Goal: Task Accomplishment & Management: Complete application form

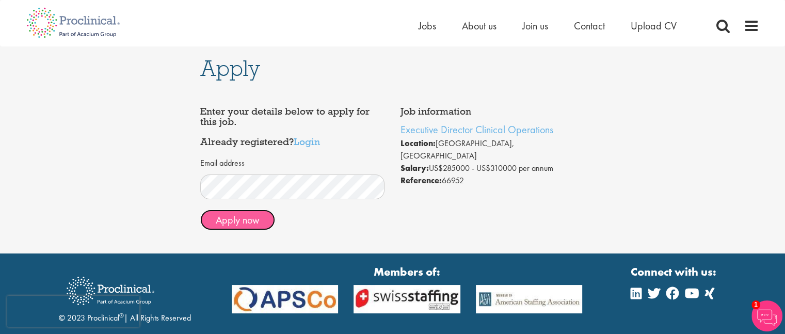
click at [233, 220] on button "Apply now" at bounding box center [237, 220] width 75 height 21
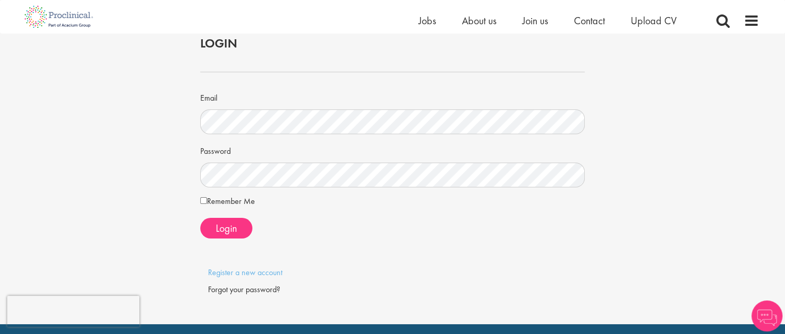
scroll to position [52, 0]
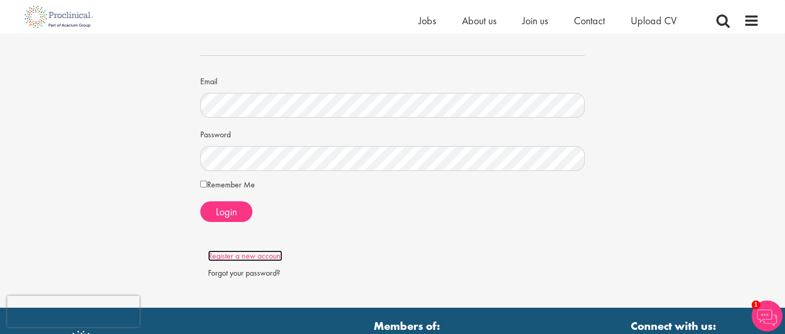
click at [259, 255] on link "Register a new account" at bounding box center [245, 255] width 74 height 11
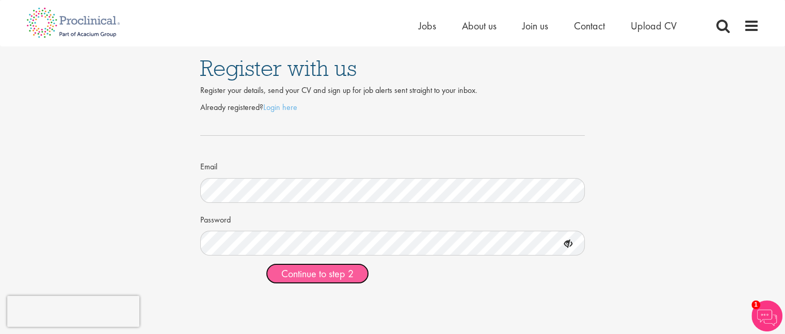
click at [296, 270] on span "Continue to step 2" at bounding box center [317, 273] width 72 height 13
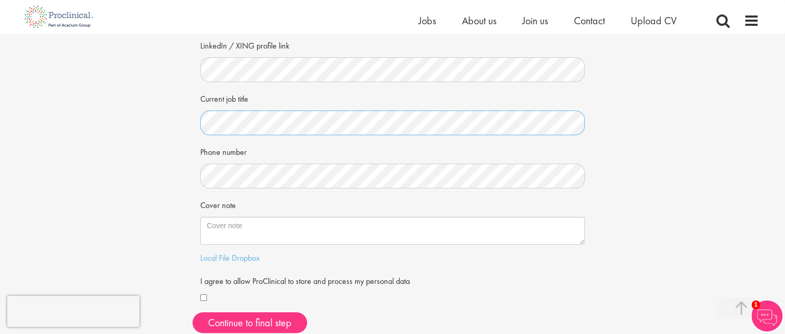
scroll to position [155, 0]
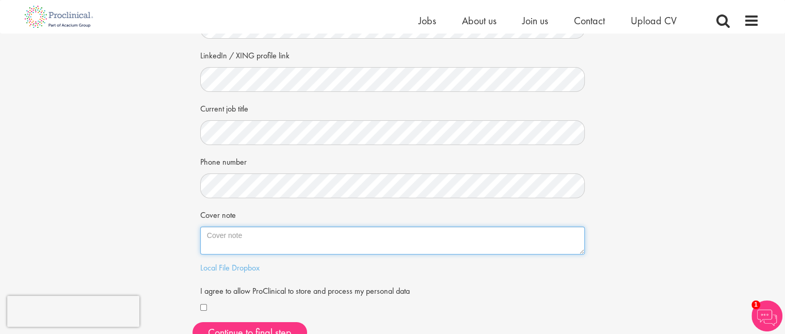
click at [227, 240] on textarea "Cover note" at bounding box center [392, 241] width 385 height 28
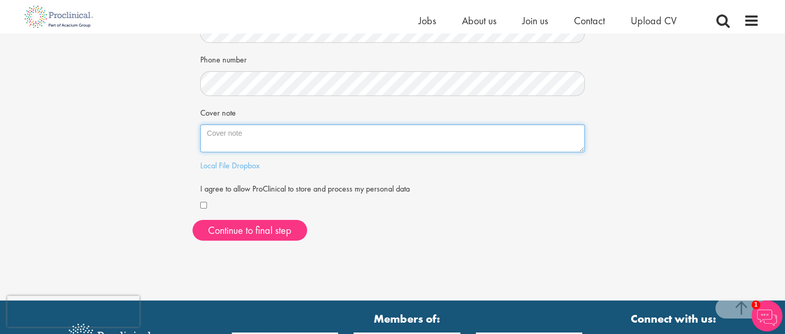
scroll to position [258, 0]
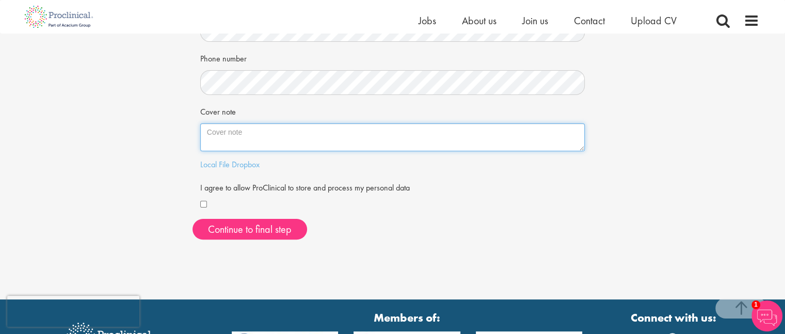
click at [211, 133] on textarea "Cover note" at bounding box center [392, 137] width 385 height 28
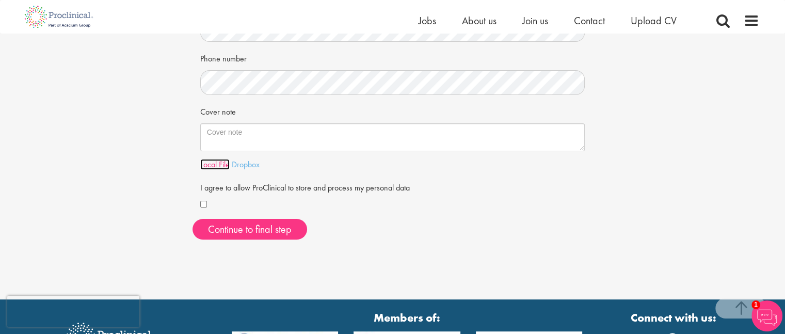
click at [218, 163] on link "Local File" at bounding box center [214, 164] width 29 height 11
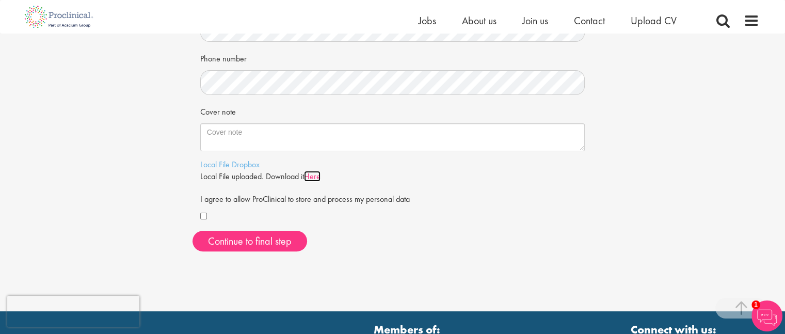
click at [318, 175] on link "Here" at bounding box center [312, 176] width 17 height 11
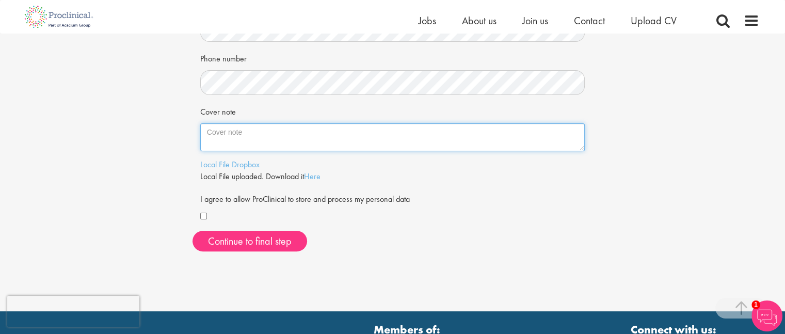
click at [211, 137] on textarea "Cover note" at bounding box center [392, 137] width 385 height 28
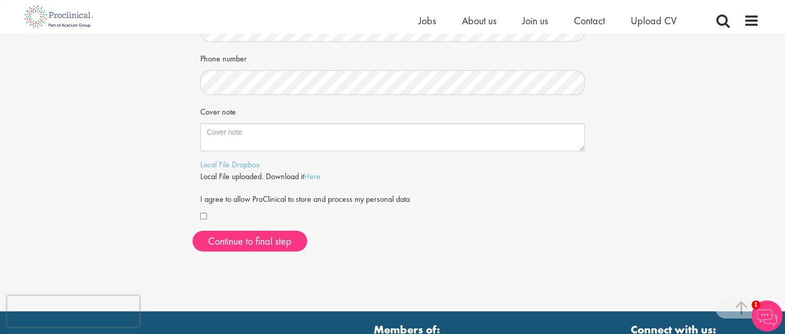
drag, startPoint x: 211, startPoint y: 133, endPoint x: 436, endPoint y: 231, distance: 245.0
click at [436, 231] on div "Continue to final step" at bounding box center [392, 241] width 400 height 21
click at [318, 173] on link "Here" at bounding box center [312, 176] width 17 height 11
drag, startPoint x: 591, startPoint y: 1, endPoint x: 655, endPoint y: 105, distance: 122.5
click at [654, 107] on div "Your personal details Please give us a few more details, which will help us fin…" at bounding box center [392, 18] width 800 height 484
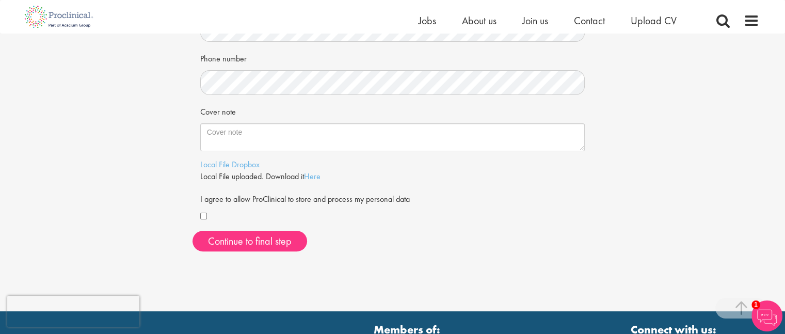
drag, startPoint x: 219, startPoint y: 135, endPoint x: 410, endPoint y: 198, distance: 201.4
click at [410, 198] on label "I agree to allow ProClinical to store and process my personal data" at bounding box center [305, 197] width 210 height 15
click at [216, 165] on link "Local File" at bounding box center [214, 164] width 29 height 11
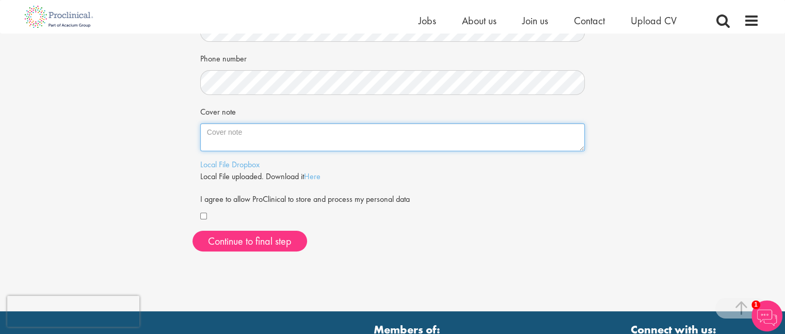
click at [227, 133] on textarea "Cover note" at bounding box center [392, 137] width 385 height 28
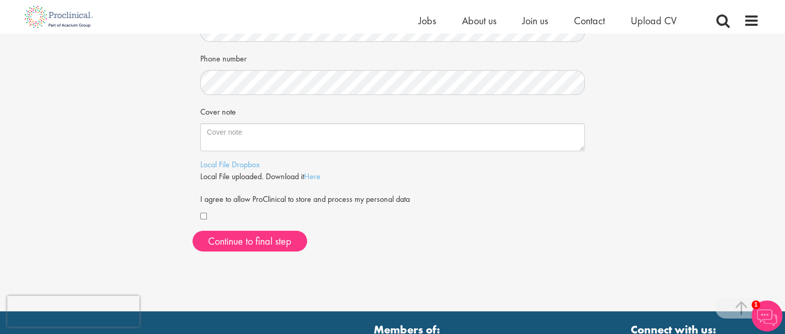
drag, startPoint x: 426, startPoint y: 243, endPoint x: 386, endPoint y: 254, distance: 41.5
click at [425, 243] on div "Continue to final step" at bounding box center [392, 241] width 400 height 21
click at [246, 242] on button "Continue to final step" at bounding box center [249, 241] width 115 height 21
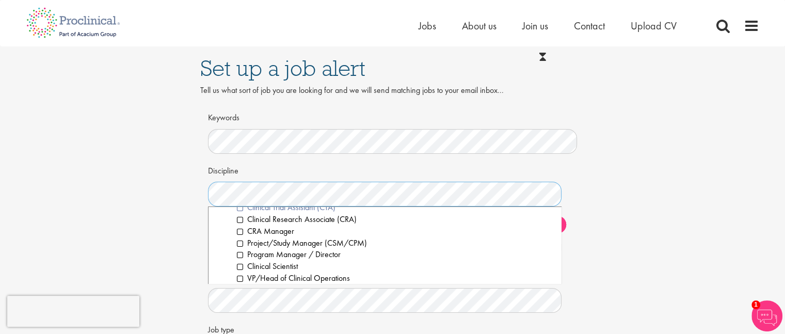
scroll to position [310, 0]
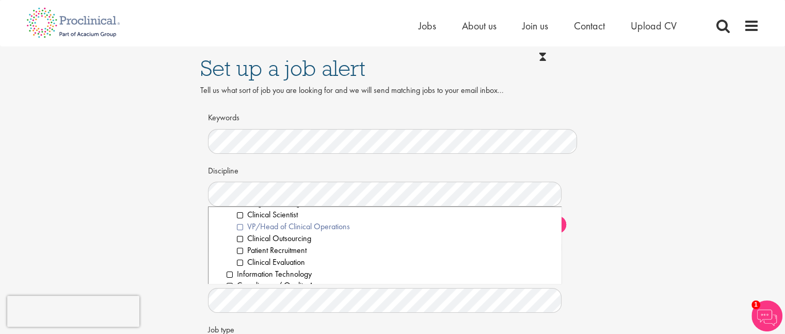
click at [241, 227] on li "VP/Head of Clinical Operations" at bounding box center [395, 227] width 317 height 12
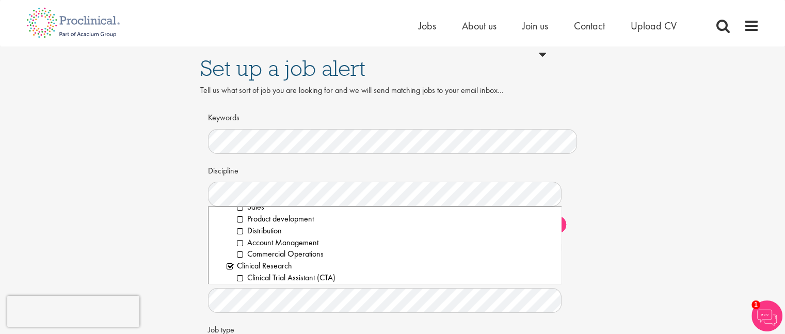
scroll to position [206, 0]
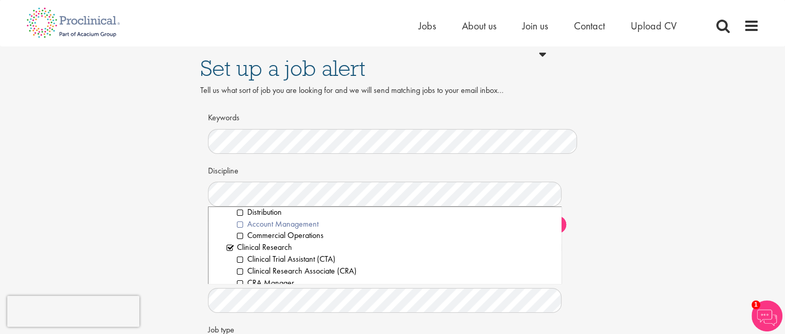
click at [241, 224] on li "Account Management" at bounding box center [395, 224] width 317 height 12
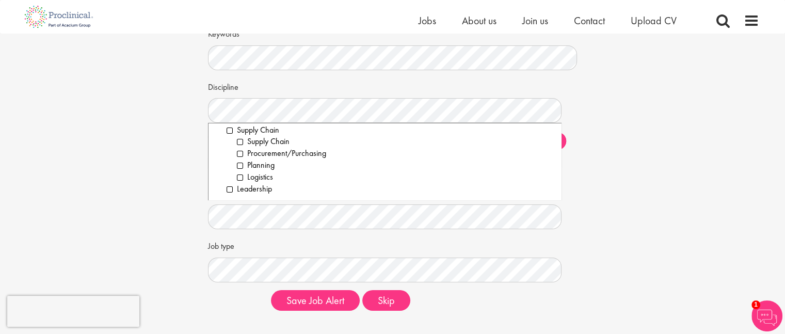
scroll to position [103, 0]
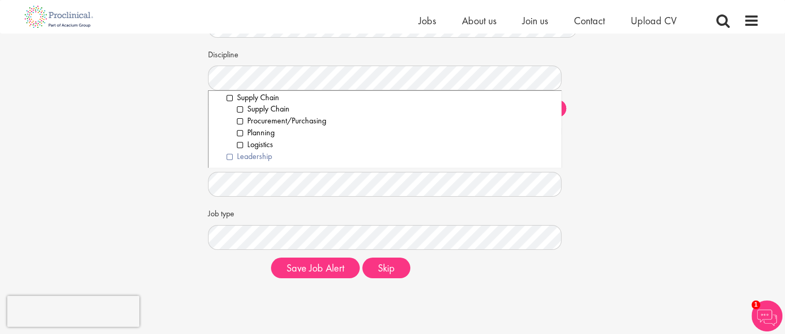
click at [231, 154] on li "Leadership" at bounding box center [390, 157] width 327 height 12
click at [419, 222] on div "Job type Clear All Permanent Contract" at bounding box center [393, 226] width 370 height 45
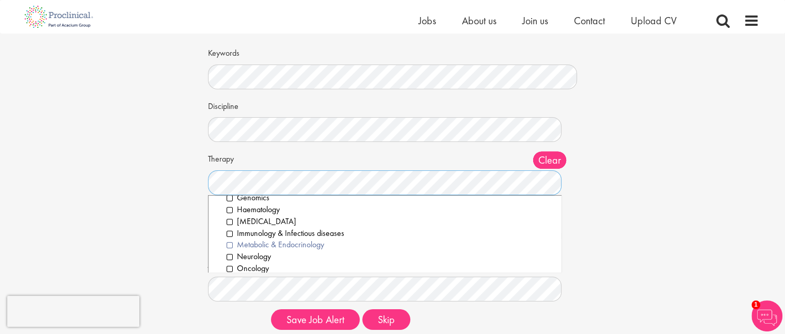
scroll to position [155, 0]
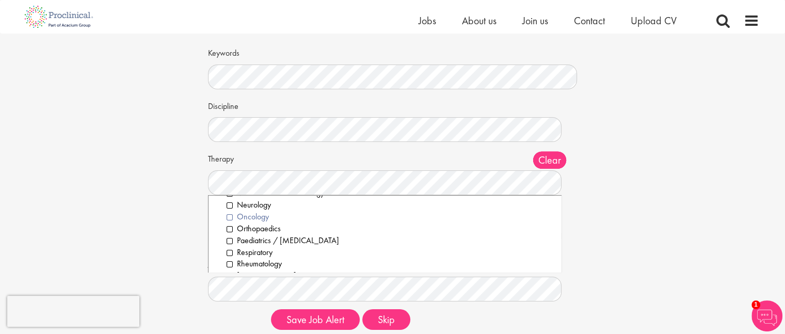
click at [229, 214] on li "Oncology" at bounding box center [390, 217] width 327 height 12
click at [228, 203] on li "Neurology" at bounding box center [390, 205] width 327 height 12
click at [229, 241] on li "Cardiovascular" at bounding box center [390, 242] width 327 height 12
click at [230, 255] on li "Dermatology" at bounding box center [390, 254] width 327 height 12
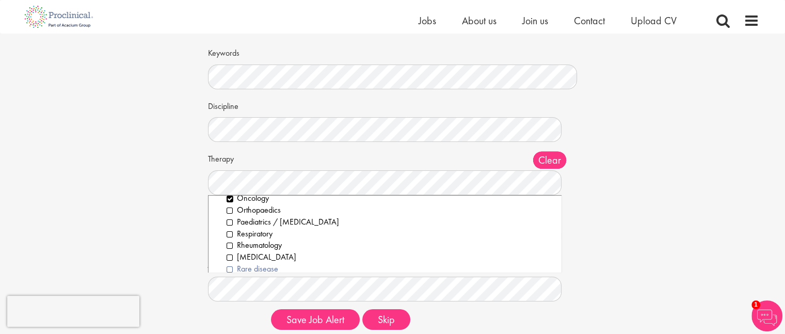
scroll to position [204, 0]
drag, startPoint x: 231, startPoint y: 224, endPoint x: 231, endPoint y: 237, distance: 13.4
click at [231, 226] on li "Gene therapy" at bounding box center [390, 226] width 327 height 12
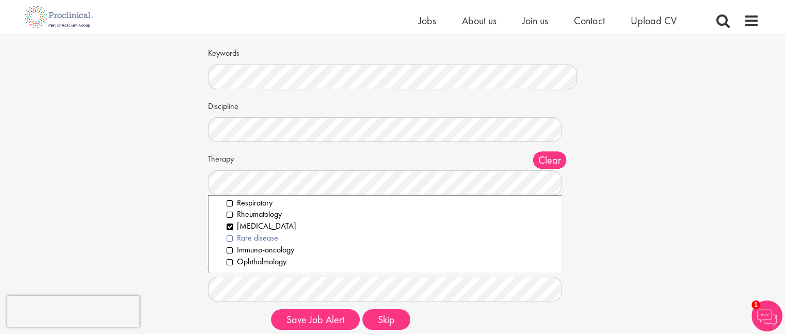
click at [231, 237] on li "Rare disease" at bounding box center [390, 238] width 327 height 12
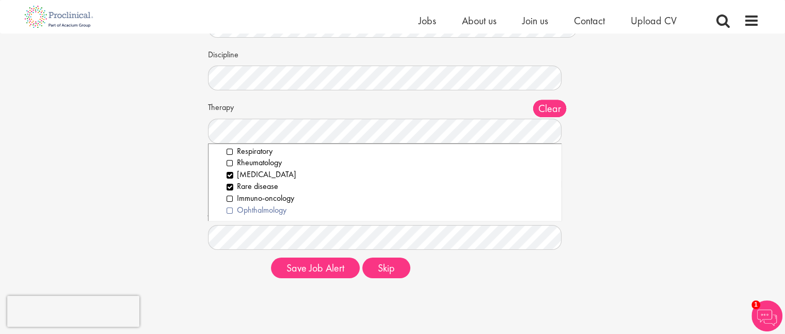
click at [230, 207] on li "Ophthalmology" at bounding box center [390, 210] width 327 height 12
click at [466, 264] on div "Save Job Alert Skip" at bounding box center [418, 268] width 301 height 21
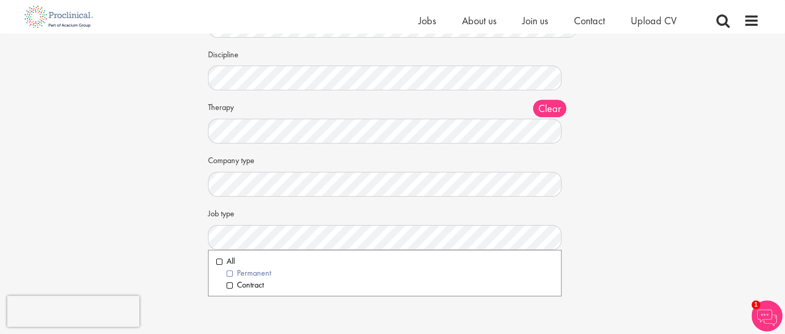
click at [228, 270] on li "Permanent" at bounding box center [390, 273] width 327 height 12
click at [230, 285] on li "Contract" at bounding box center [390, 285] width 327 height 12
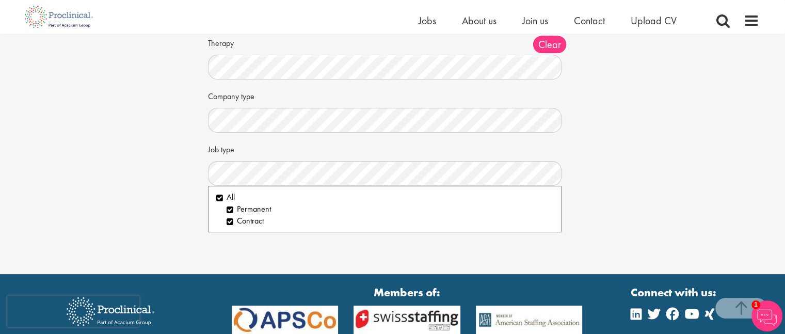
scroll to position [206, 0]
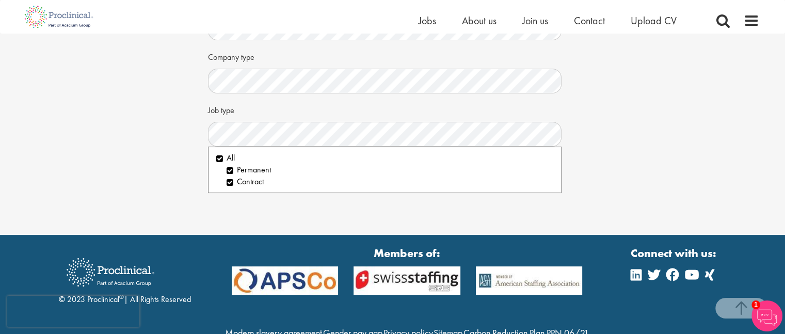
click at [296, 238] on section "© 2023 Proclinical ® | All Rights Reserved Members of: Modern slavery agreement…" at bounding box center [392, 299] width 785 height 129
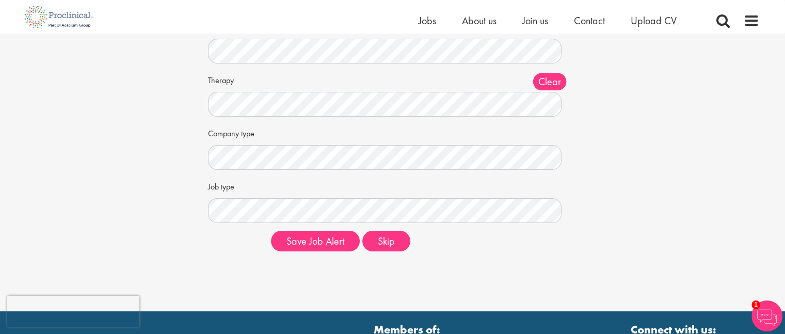
scroll to position [155, 0]
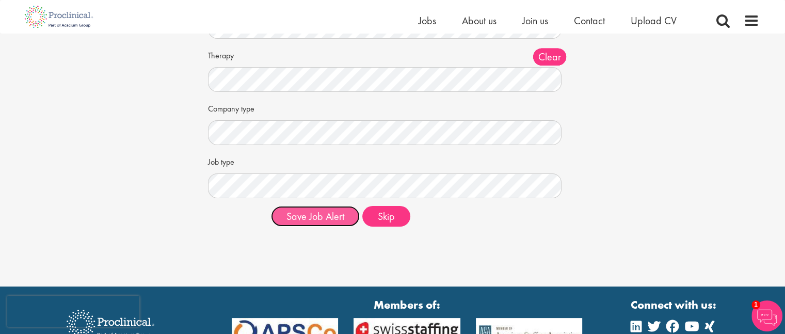
click at [308, 216] on button "Save Job Alert" at bounding box center [315, 216] width 89 height 21
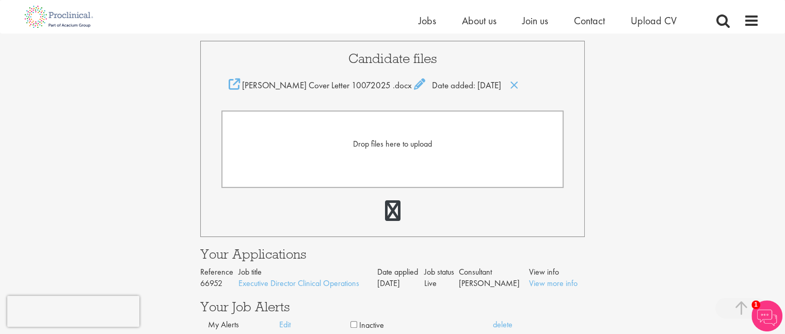
scroll to position [258, 0]
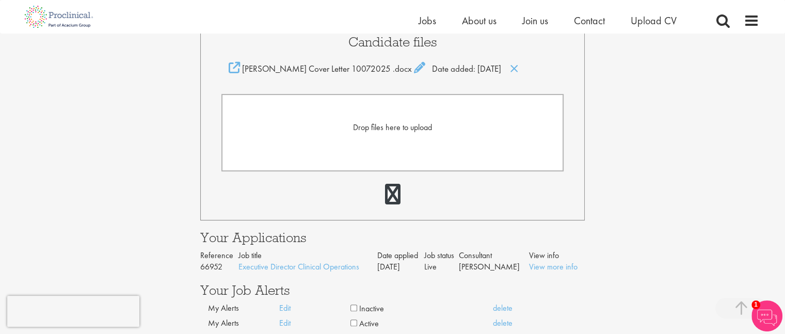
click at [388, 129] on span "Drop files here to upload" at bounding box center [392, 127] width 79 height 11
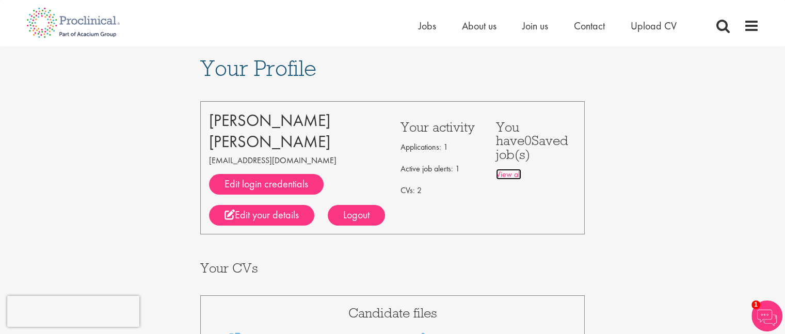
click at [513, 169] on link "View all" at bounding box center [508, 174] width 25 height 11
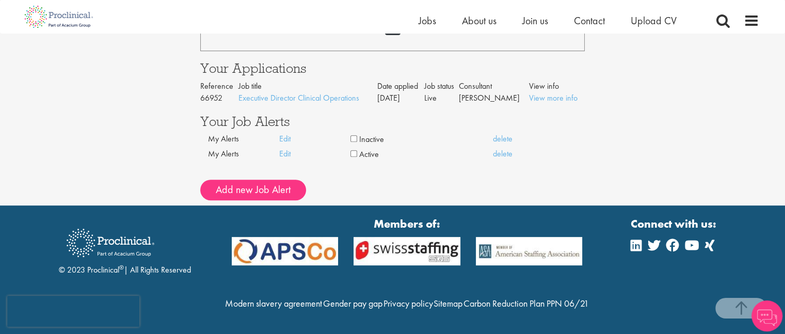
scroll to position [467, 0]
click at [743, 306] on span at bounding box center [741, 308] width 52 height 21
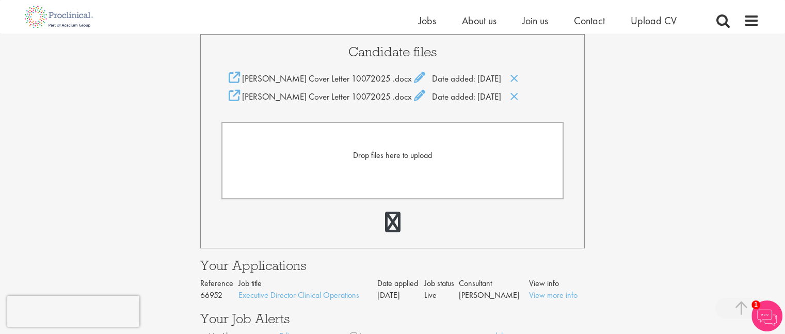
scroll to position [258, 0]
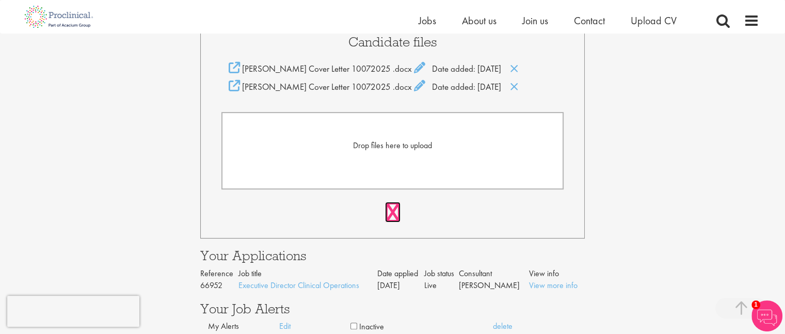
click at [392, 214] on link at bounding box center [392, 212] width 15 height 21
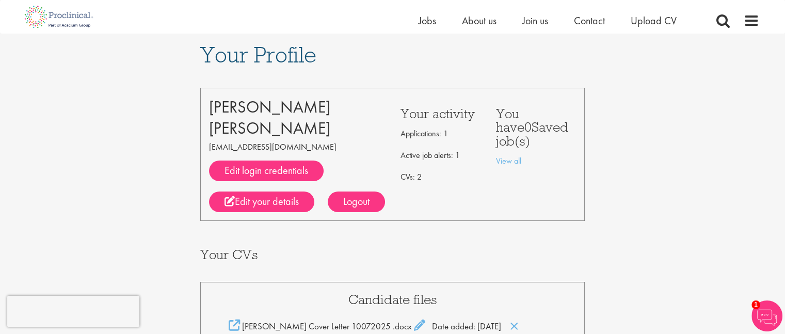
scroll to position [0, 0]
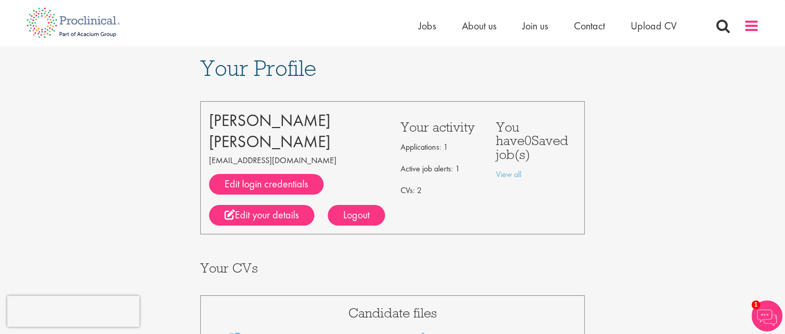
click at [749, 21] on span at bounding box center [751, 25] width 15 height 15
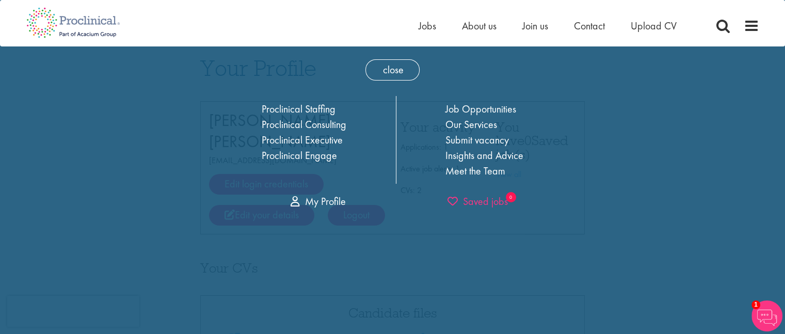
click at [467, 199] on span "Saved jobs" at bounding box center [477, 201] width 60 height 13
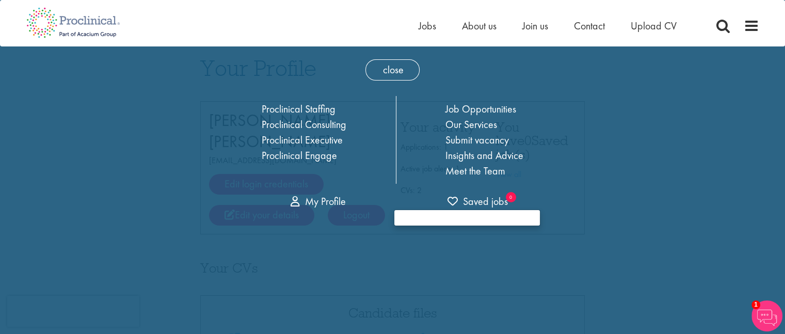
click at [408, 212] on div at bounding box center [467, 218] width 147 height 17
click at [405, 219] on div at bounding box center [467, 218] width 147 height 17
click at [481, 202] on span "Saved jobs" at bounding box center [477, 201] width 60 height 13
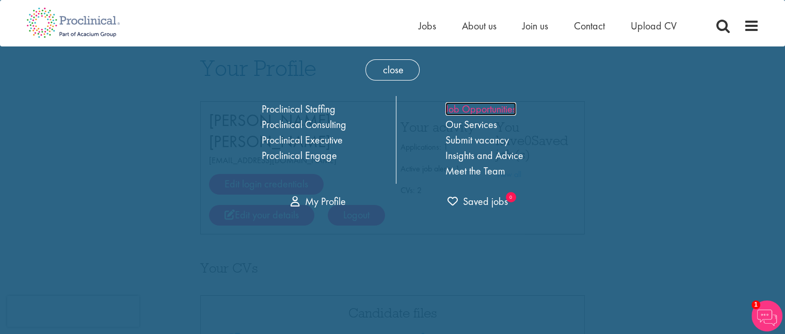
click at [469, 107] on link "Job Opportunities" at bounding box center [480, 108] width 71 height 13
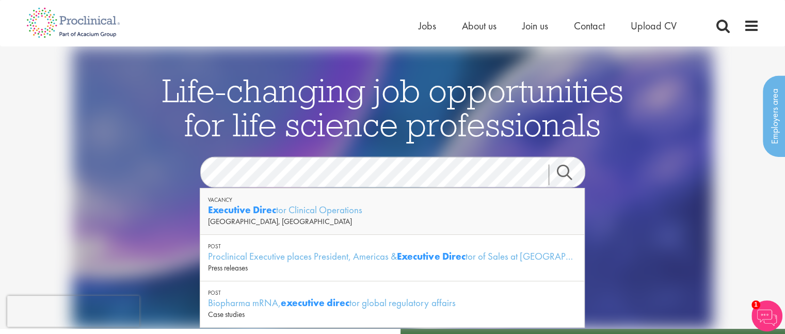
click at [240, 213] on strong "Executive Direc" at bounding box center [242, 209] width 68 height 13
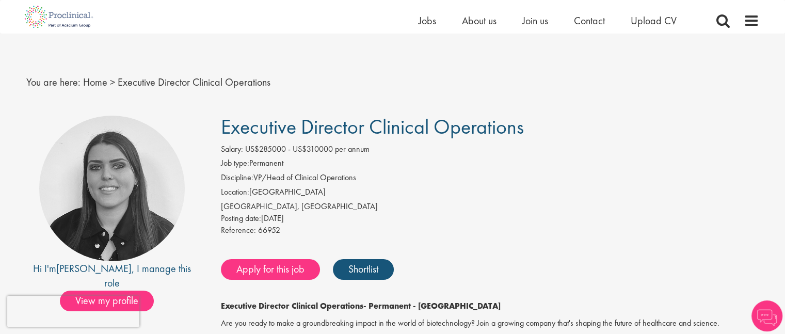
scroll to position [52, 0]
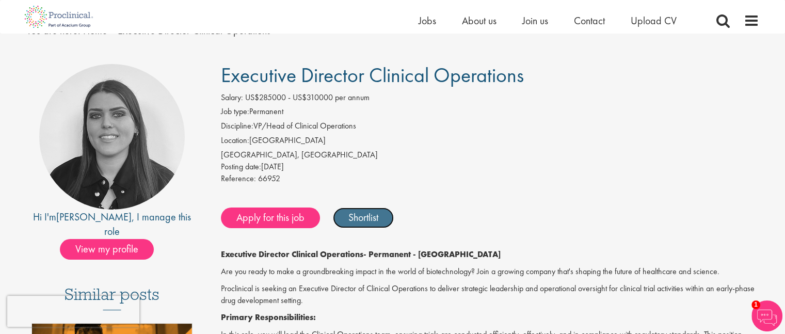
click at [368, 216] on link "Shortlist" at bounding box center [363, 217] width 61 height 21
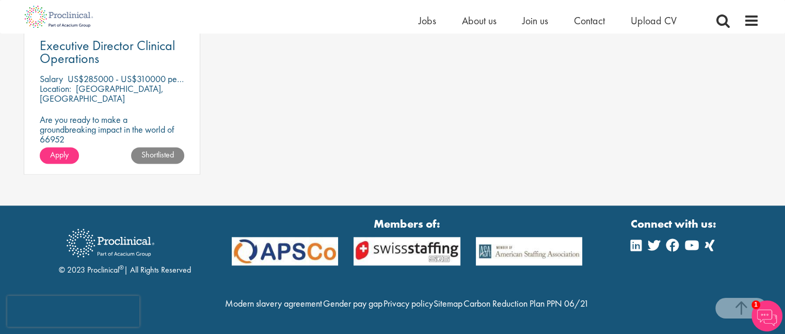
scroll to position [1365, 0]
click at [59, 149] on span "Apply" at bounding box center [59, 154] width 19 height 11
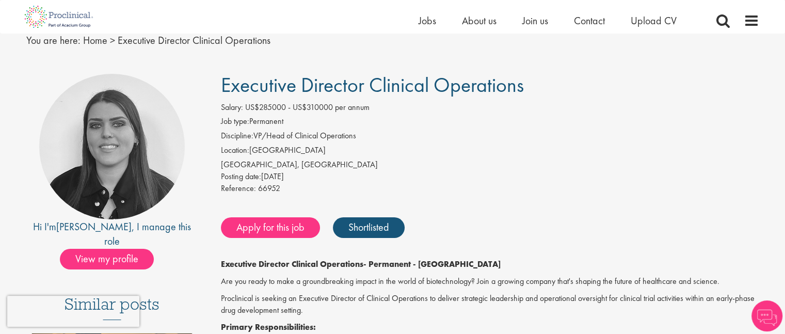
scroll to position [103, 0]
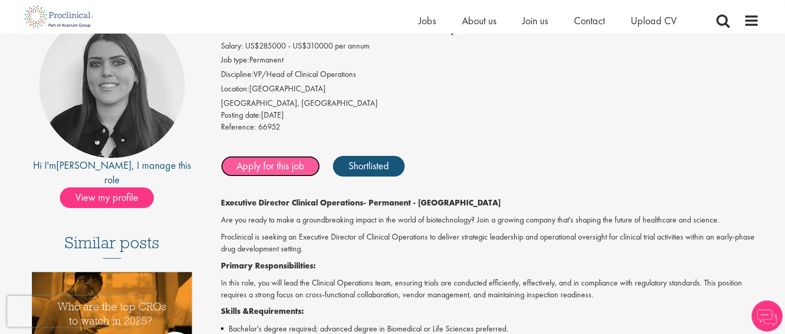
click at [291, 160] on link "Apply for this job" at bounding box center [270, 166] width 99 height 21
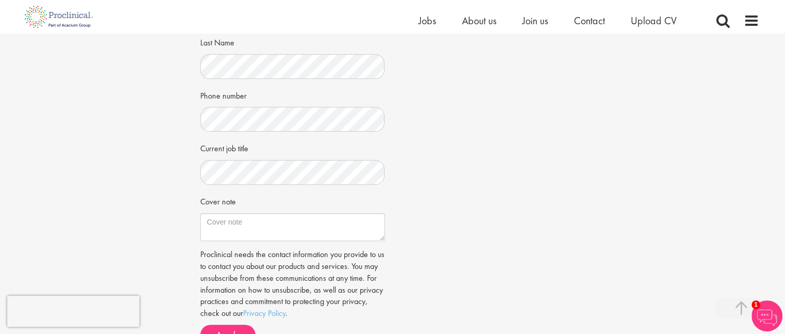
scroll to position [361, 0]
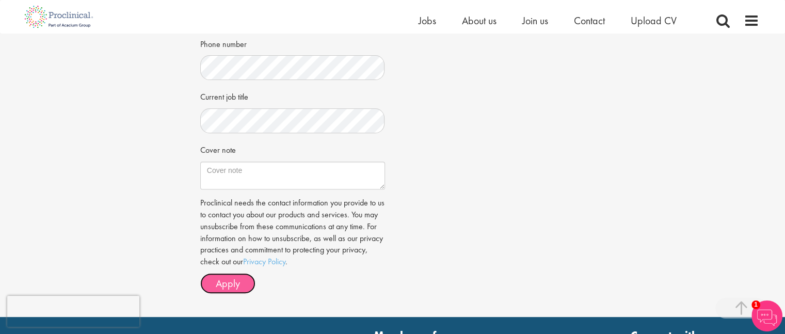
click at [224, 277] on span "Apply" at bounding box center [228, 283] width 24 height 13
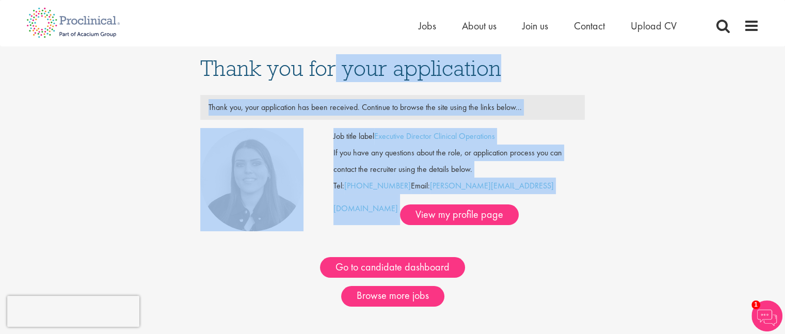
drag, startPoint x: 202, startPoint y: 60, endPoint x: 558, endPoint y: 270, distance: 414.1
click at [559, 274] on div "Thank you for your application Thank you, your application has been received. C…" at bounding box center [392, 191] width 400 height 291
copy div "Thank you for your application Thank you, your application has been received. C…"
click at [155, 120] on div "Thank you for your application Thank you, your application has been received. C…" at bounding box center [392, 191] width 800 height 291
